Goal: Check status: Check status

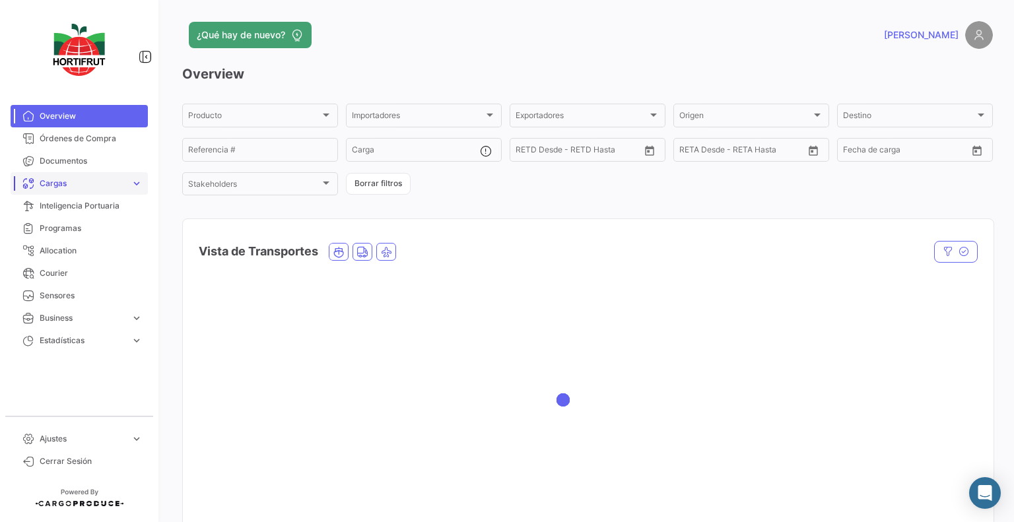
click at [69, 182] on span "Cargas" at bounding box center [83, 184] width 86 height 12
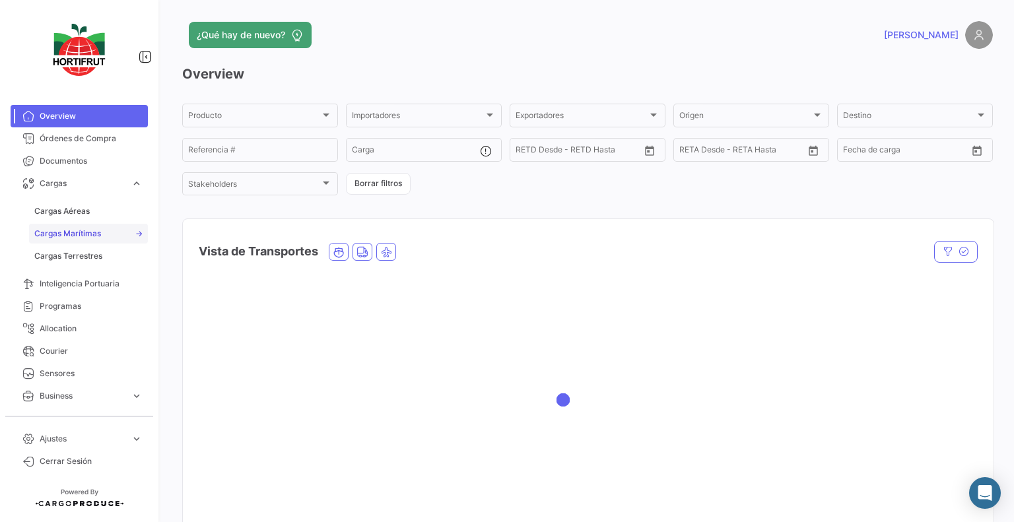
click at [76, 227] on link "Cargas Marítimas" at bounding box center [88, 234] width 119 height 20
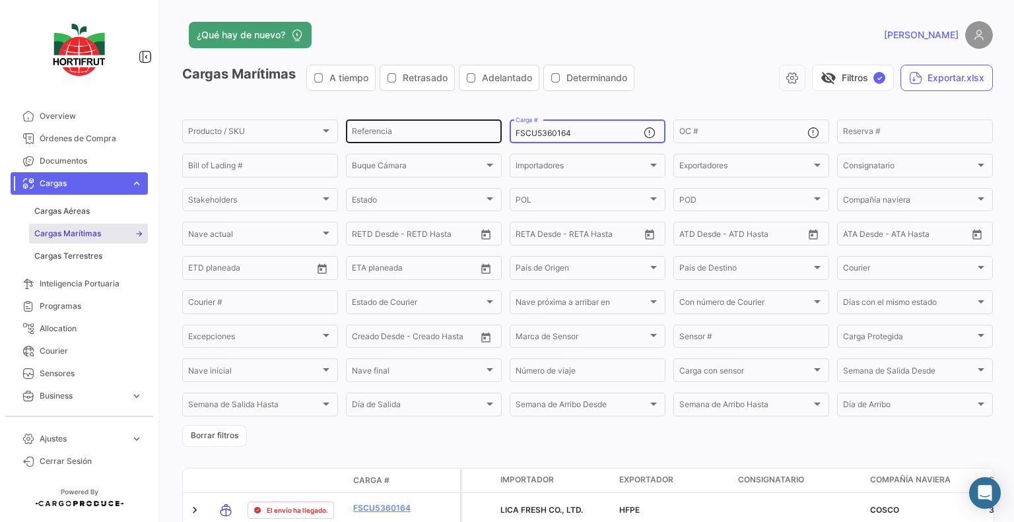
drag, startPoint x: 588, startPoint y: 136, endPoint x: 419, endPoint y: 131, distance: 169.1
click at [0, 0] on div "Producto / SKU Producto / SKU Referencia FSCU5360164 Carga # OC # Reserva # Bil…" at bounding box center [0, 0] width 0 height 0
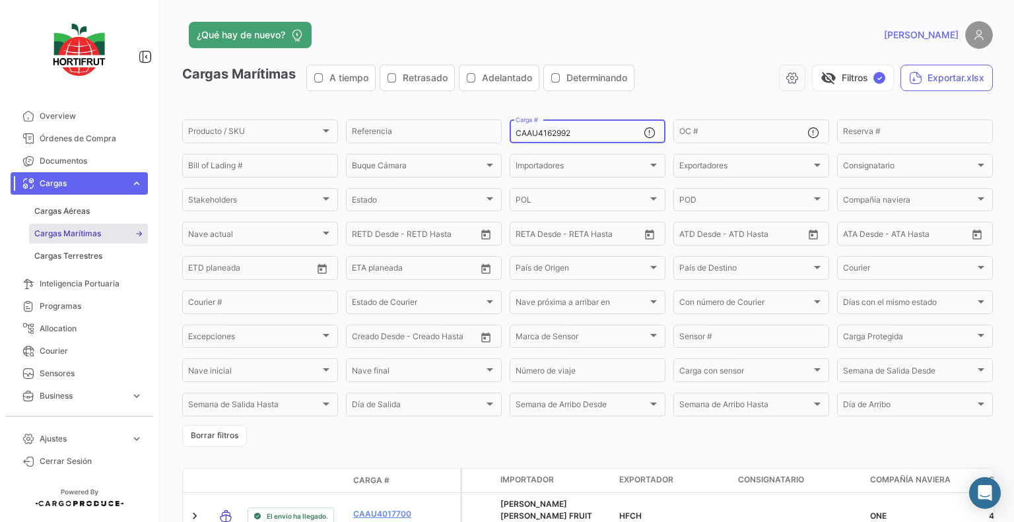
type input "CAAU4162992"
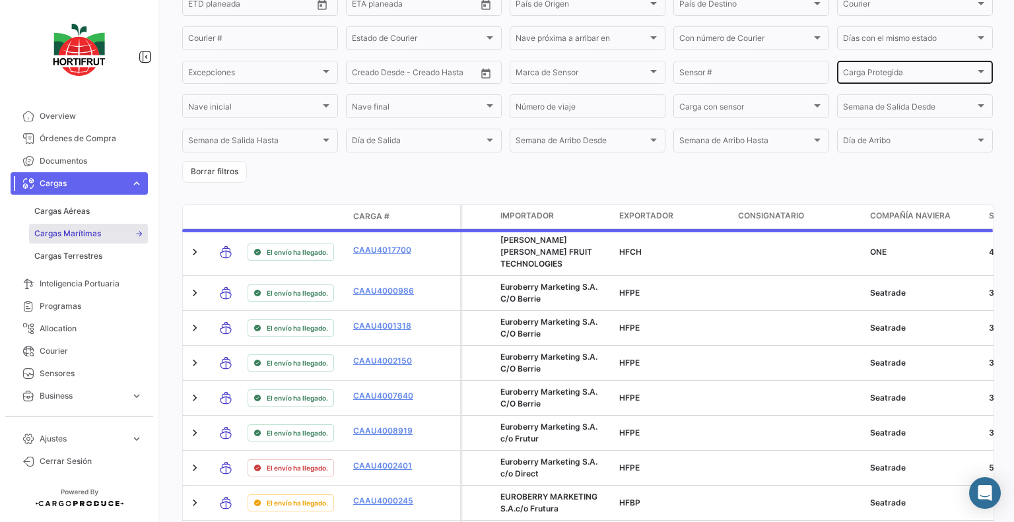
scroll to position [77, 0]
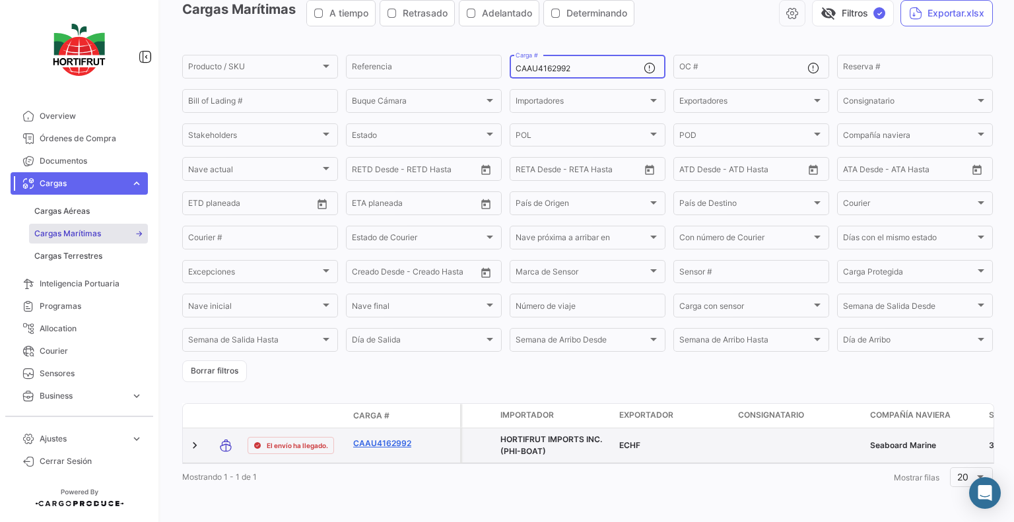
click at [393, 438] on link "CAAU4162992" at bounding box center [387, 444] width 69 height 12
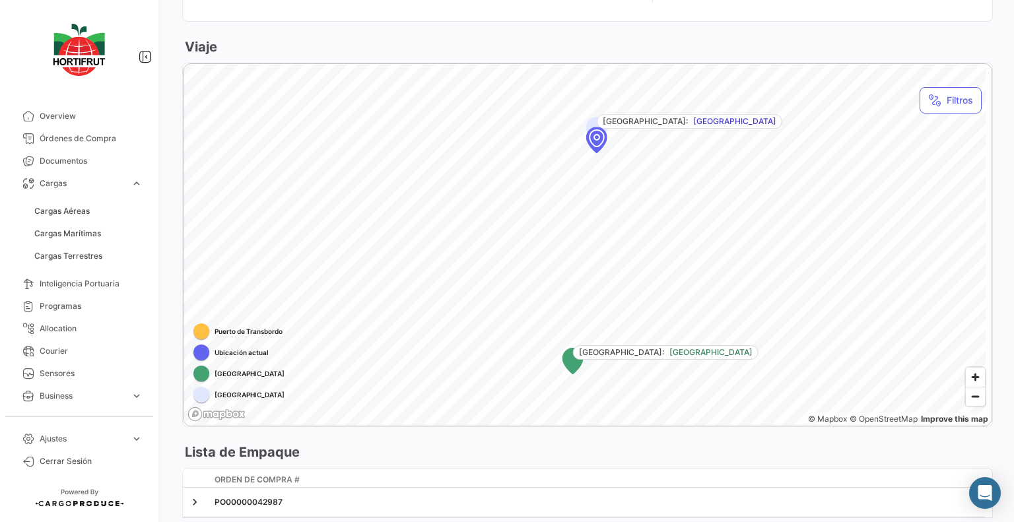
scroll to position [396, 0]
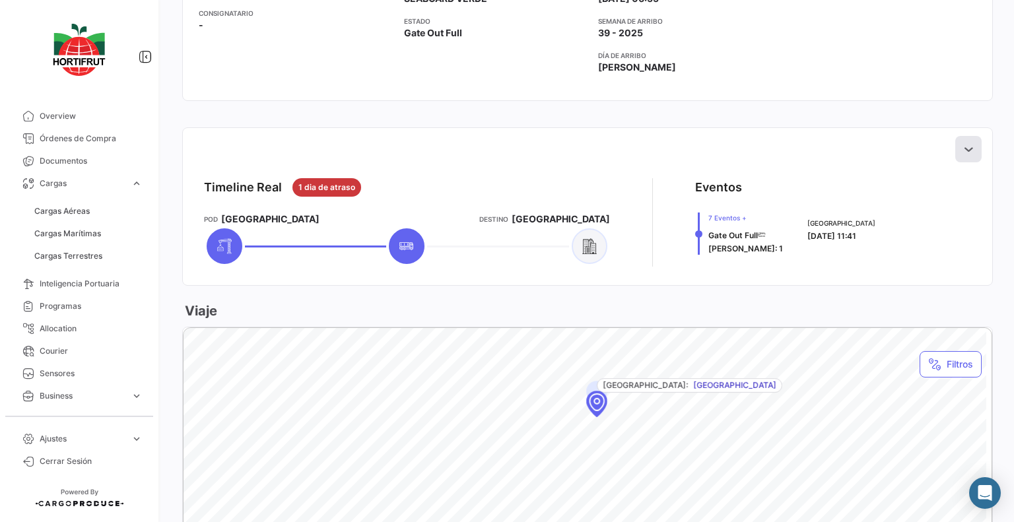
click at [964, 147] on icon at bounding box center [968, 149] width 13 height 13
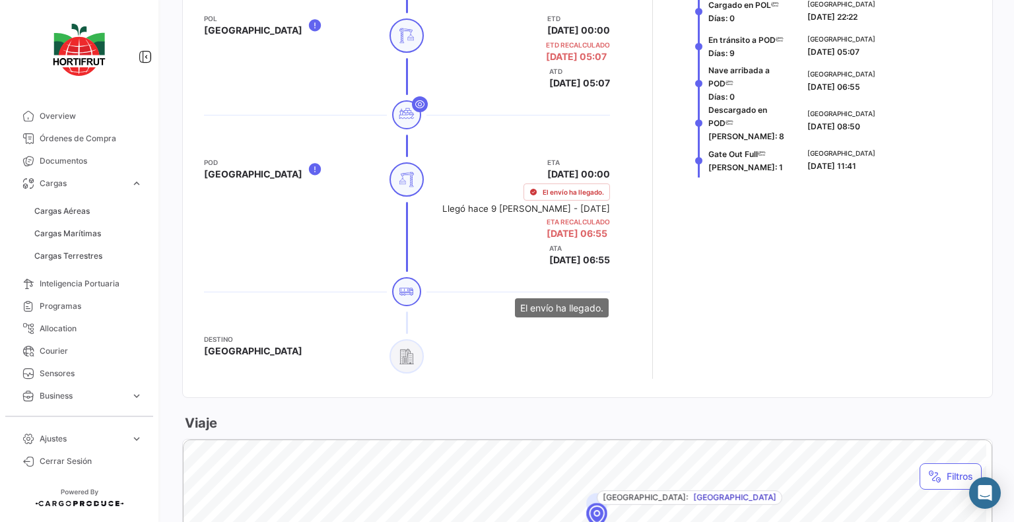
scroll to position [726, 0]
